Goal: Complete application form

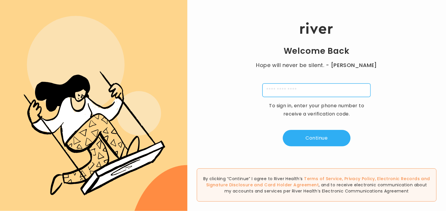
click at [308, 92] on input "tel" at bounding box center [316, 91] width 108 height 14
type input "**********"
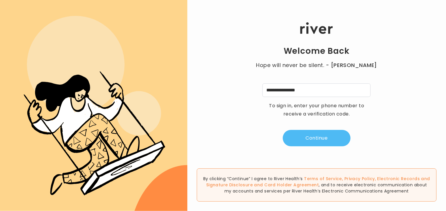
click at [324, 137] on button "Continue" at bounding box center [317, 138] width 68 height 16
type input "*"
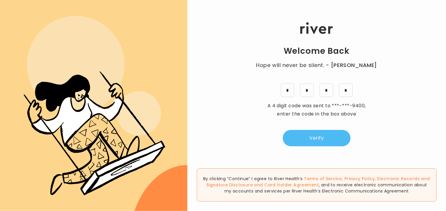
click at [324, 137] on button "Verify" at bounding box center [317, 138] width 68 height 16
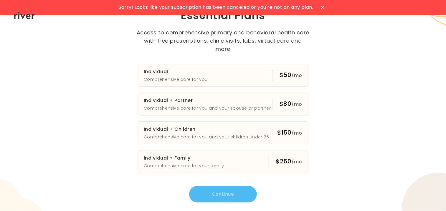
click at [324, 8] on icon at bounding box center [322, 7] width 3 height 3
